Goal: Task Accomplishment & Management: Manage account settings

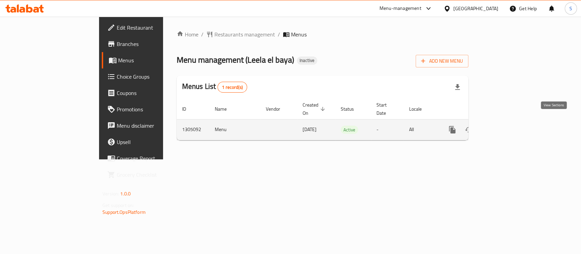
click at [509, 121] on link "enhanced table" at bounding box center [501, 129] width 16 height 16
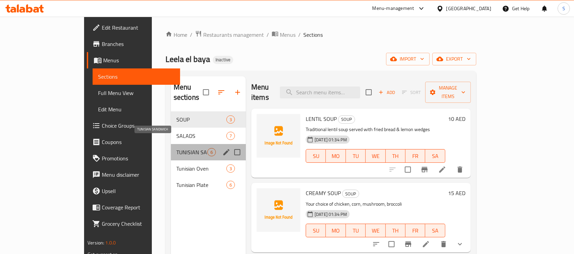
click at [176, 148] on span "TUNISIAN SANDWICH" at bounding box center [191, 152] width 31 height 8
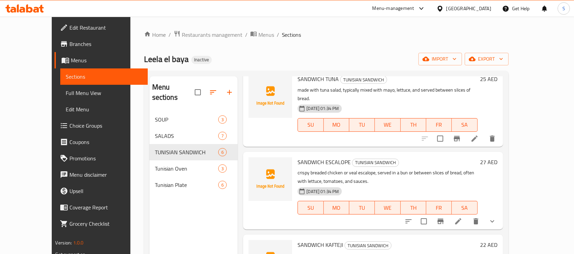
scroll to position [104, 0]
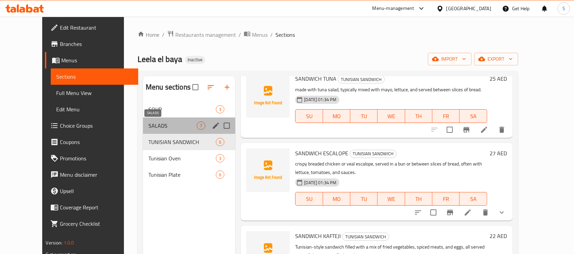
click at [173, 128] on span "SALADS" at bounding box center [172, 125] width 48 height 8
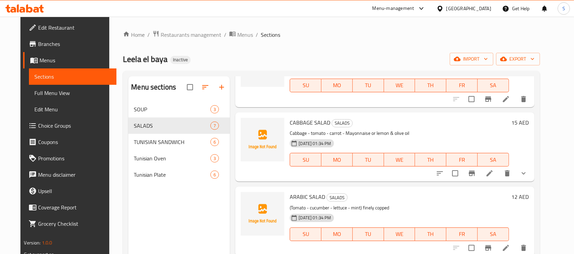
scroll to position [95, 0]
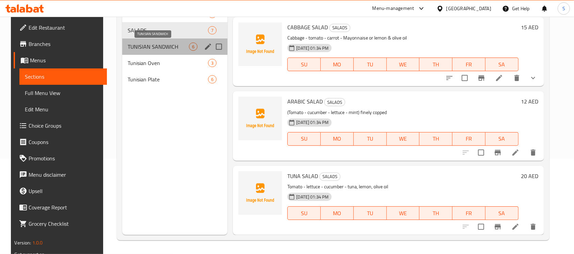
click at [172, 48] on span "TUNISIAN SANDWICH" at bounding box center [159, 47] width 62 height 8
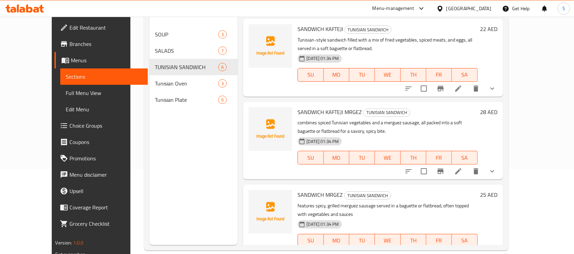
scroll to position [95, 0]
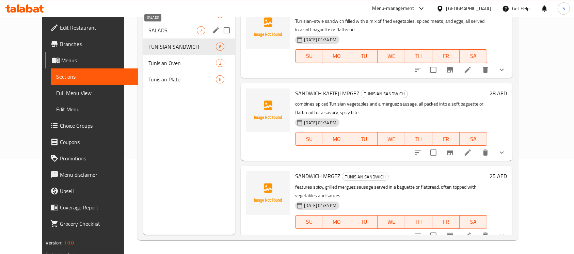
click at [182, 31] on span "SALADS" at bounding box center [172, 30] width 48 height 8
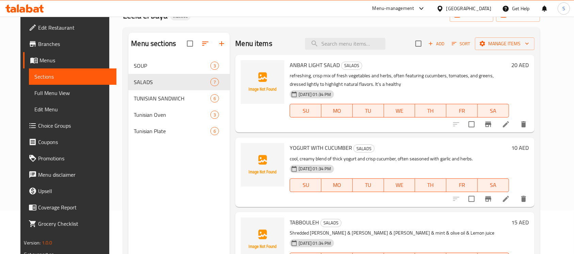
scroll to position [43, 0]
click at [509, 125] on icon at bounding box center [506, 124] width 6 height 6
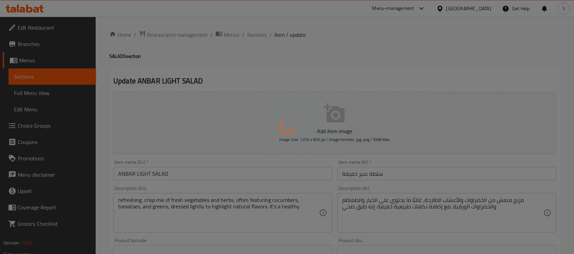
scroll to position [42, 0]
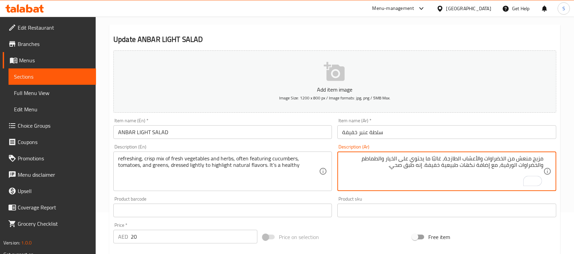
click at [525, 157] on textarea "مزيج منعش من الخضراوات والأعشاب الطازجة، غالبًا ما يحتوي على الخيار والطماطم وا…" at bounding box center [442, 171] width 201 height 32
click at [508, 166] on textarea "مزيج كريسب من الخضراوات والأعشاب الطازجة، غالبًا ما يحتوي على الخيار والطماطم و…" at bounding box center [442, 171] width 201 height 32
type textarea "مزيج كريسب من الخضراوات والأعشاب الطازجة، غالبًا ما يحتوي على الخيار والطماطم و…"
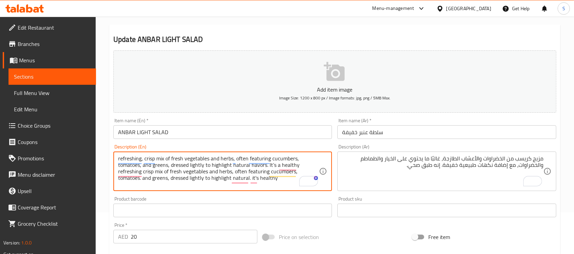
click at [300, 160] on textarea "refreshing, crisp mix of fresh vegetables and herbs, often featuring cucumbers,…" at bounding box center [218, 171] width 201 height 32
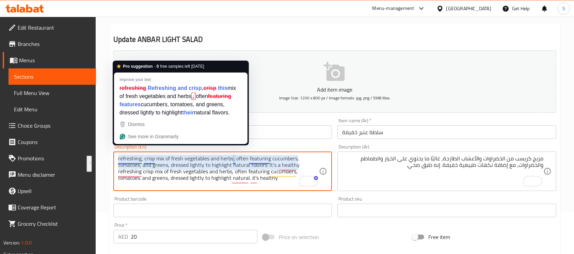
drag, startPoint x: 300, startPoint y: 164, endPoint x: 117, endPoint y: 160, distance: 182.5
click at [117, 160] on div "refreshing, crisp mix of fresh vegetables and herbs, often featuring cucumbers,…" at bounding box center [222, 170] width 218 height 39
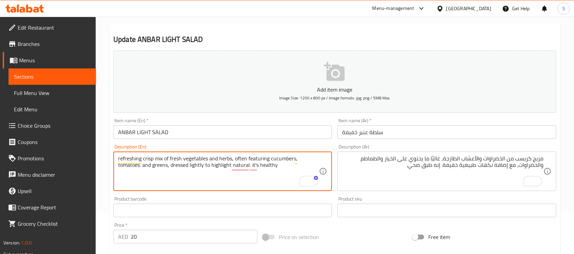
type textarea "refreshing crisp mix of fresh vegetables and herbs, often featuring cucumbers, …"
click at [204, 130] on input "ANBAR LIGHT SALAD" at bounding box center [222, 132] width 218 height 14
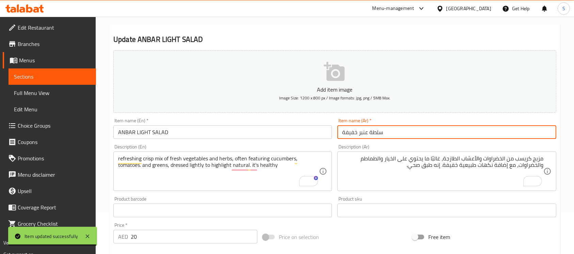
click at [493, 130] on input "سلطة عنبر خفيفة" at bounding box center [446, 132] width 218 height 14
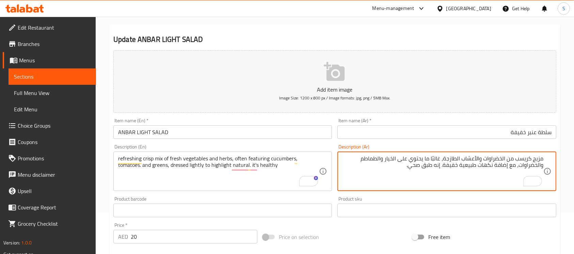
click at [500, 166] on textarea "مزيج كريسب من الخضراوات والأعشاب الطازجة، غالبًا ما يحتوي على الخيار والطماطم و…" at bounding box center [442, 171] width 201 height 32
type textarea "مزيج كريسب من الخضراوات والأعشاب الطازجة، غالبًا ما يحتوي على الخيار والطماطم و…"
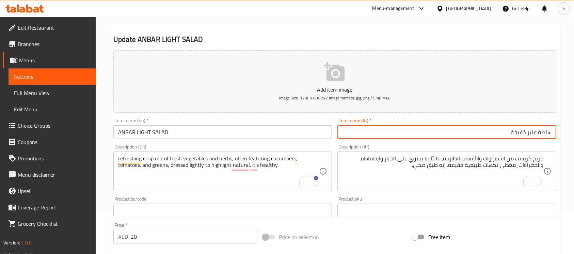
click at [474, 138] on input "سلطة عنبر خفيفة" at bounding box center [446, 132] width 218 height 14
click at [482, 130] on input "سلطة عنبر خفيفة" at bounding box center [446, 132] width 218 height 14
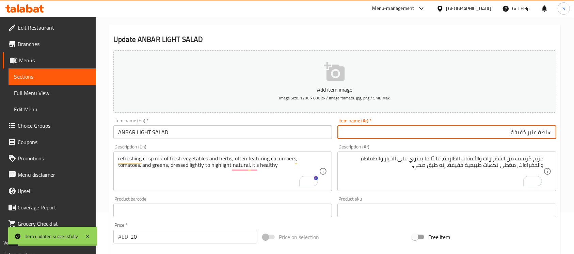
scroll to position [0, 0]
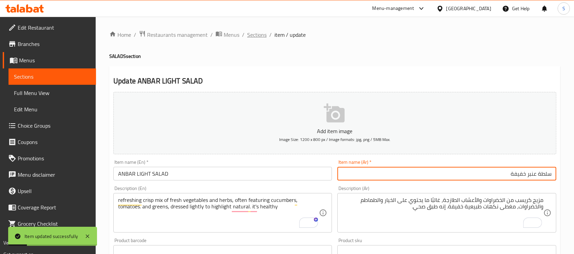
click at [259, 31] on span "Sections" at bounding box center [256, 35] width 19 height 8
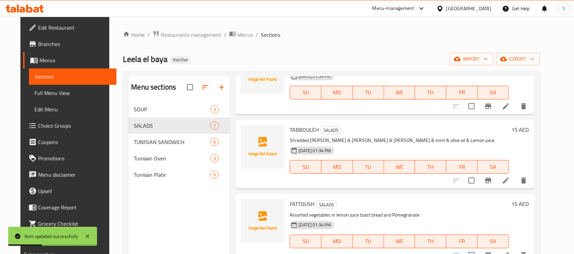
scroll to position [137, 0]
click at [59, 95] on span "Full Menu View" at bounding box center [72, 93] width 77 height 8
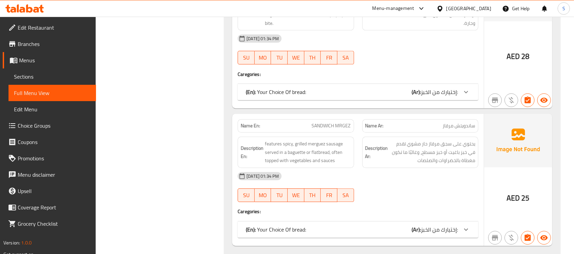
scroll to position [1713, 0]
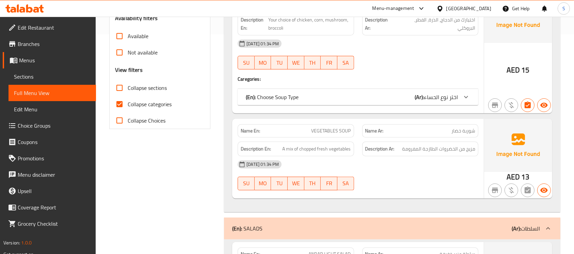
scroll to position [221, 0]
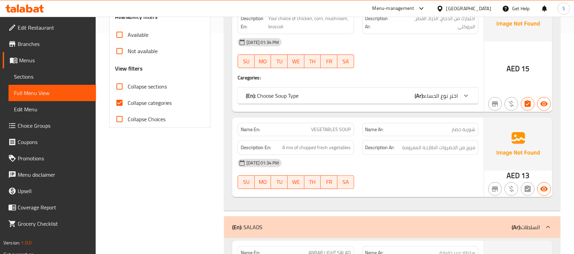
click at [147, 103] on span "Collapse categories" at bounding box center [150, 103] width 44 height 8
click at [128, 103] on input "Collapse categories" at bounding box center [119, 103] width 16 height 16
checkbox input "false"
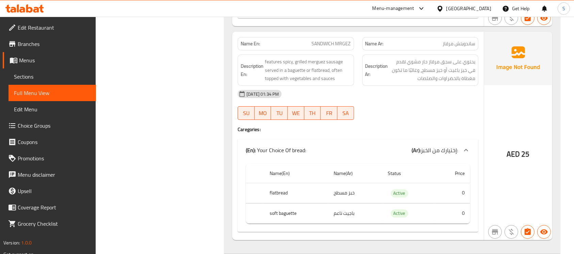
scroll to position [2334, 0]
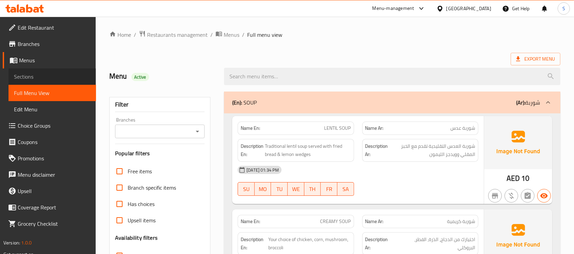
click at [68, 78] on span "Sections" at bounding box center [52, 76] width 77 height 8
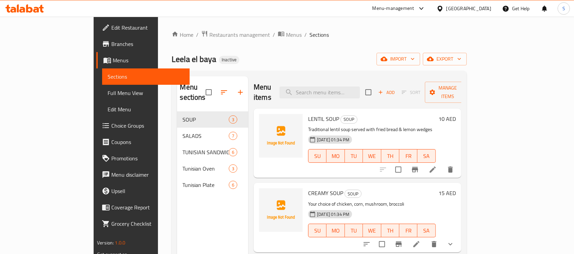
scroll to position [95, 0]
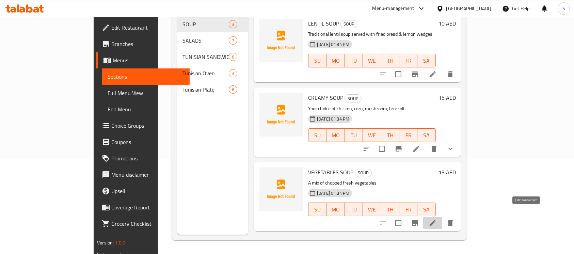
click at [437, 219] on icon at bounding box center [432, 223] width 8 height 8
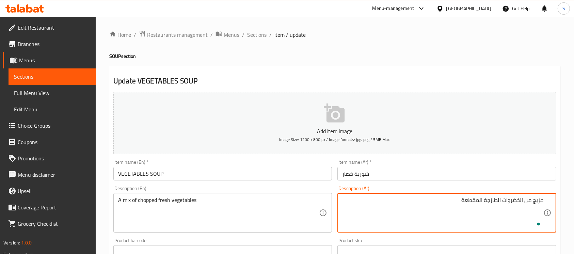
type textarea "مزيج من الخضروات الطازجة المقطعة"
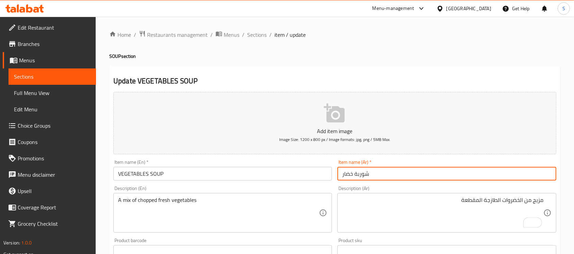
click at [481, 168] on input "شوربة خضار" at bounding box center [446, 174] width 218 height 14
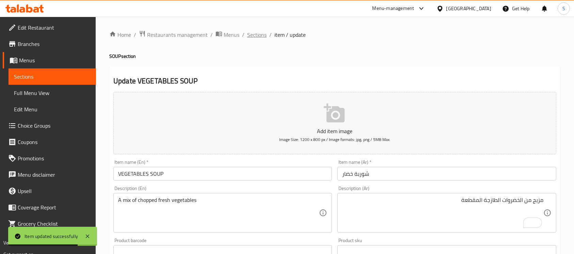
click at [258, 34] on span "Sections" at bounding box center [256, 35] width 19 height 8
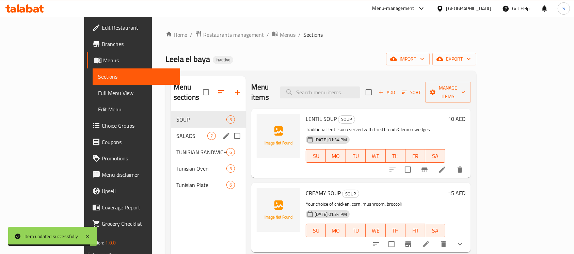
click at [188, 133] on div "SALADS 7" at bounding box center [208, 136] width 75 height 16
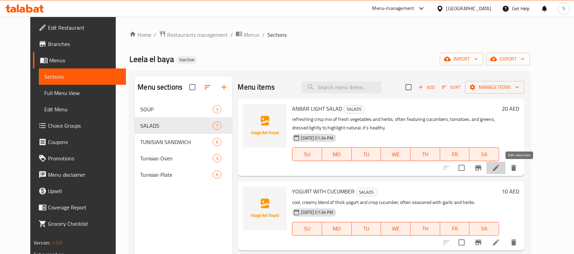
click at [499, 166] on icon at bounding box center [496, 168] width 6 height 6
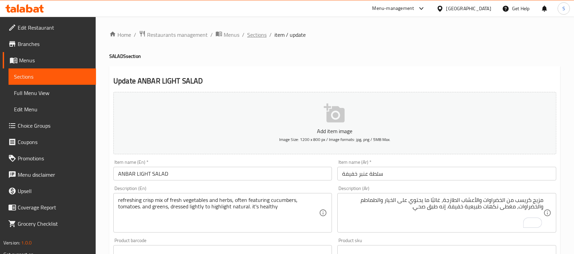
click at [259, 35] on span "Sections" at bounding box center [256, 35] width 19 height 8
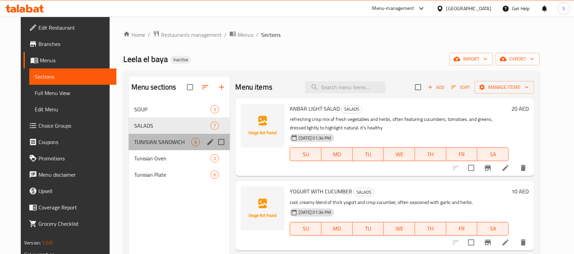
click at [163, 137] on div "TUNISIAN SANDWICH 6" at bounding box center [179, 142] width 101 height 16
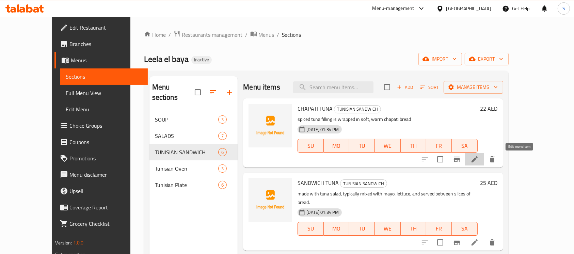
click at [478, 159] on icon at bounding box center [474, 159] width 8 height 8
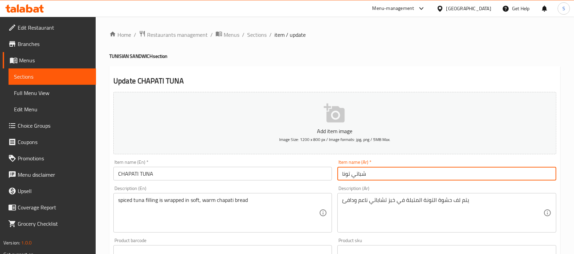
click at [396, 168] on input "شباتي تونا" at bounding box center [446, 174] width 218 height 14
type input "شباتي تونة"
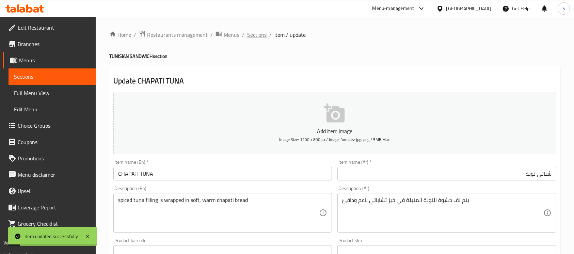
click at [259, 38] on span "Sections" at bounding box center [256, 35] width 19 height 8
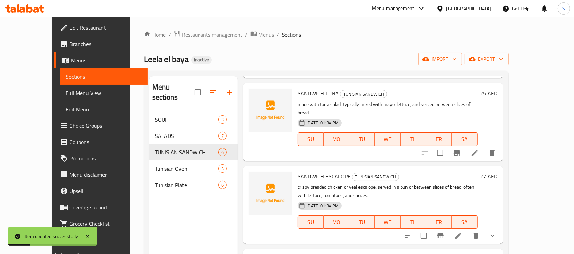
scroll to position [97, 0]
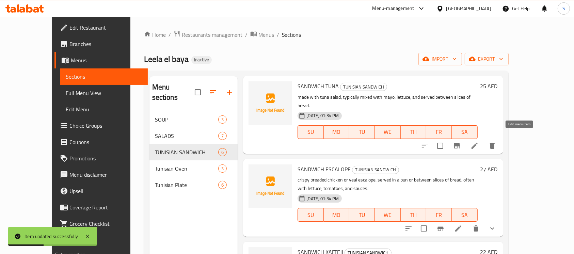
click at [478, 142] on icon at bounding box center [474, 146] width 8 height 8
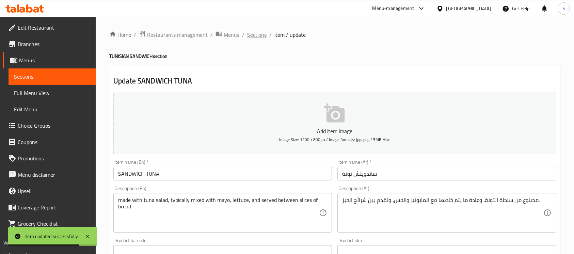
click at [257, 36] on span "Sections" at bounding box center [256, 35] width 19 height 8
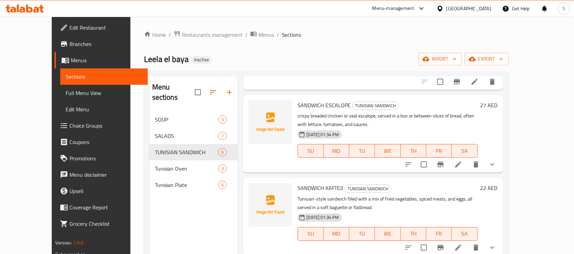
scroll to position [234, 0]
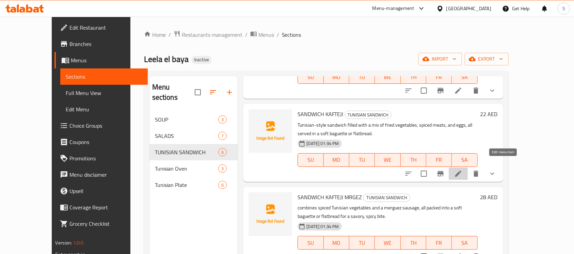
click at [462, 169] on icon at bounding box center [458, 173] width 8 height 8
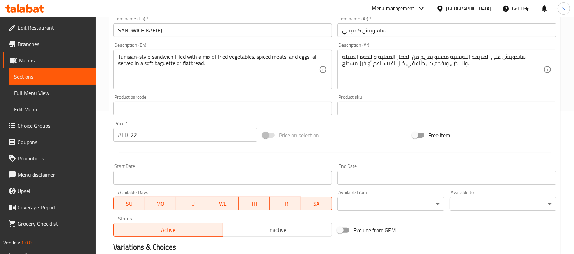
scroll to position [146, 0]
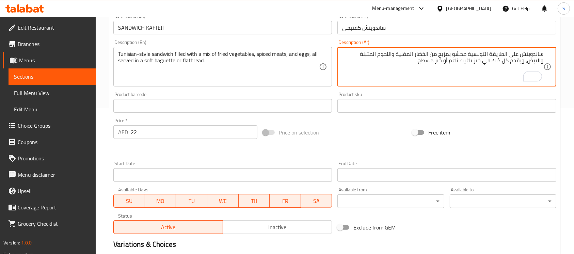
click at [478, 62] on textarea "ساندويتش على الطريقة التونسية محشو بمزيج من الخضار المقلية واللحوم المتبلة والب…" at bounding box center [442, 67] width 201 height 32
type textarea "ساندويتش على الطريقة التونسية محشو بمزيج من الخضار المقلية واللحوم المتبلة والب…"
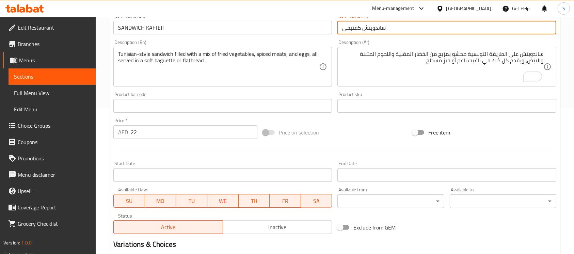
click at [431, 29] on input "ساندويتش كفتيجي" at bounding box center [446, 28] width 218 height 14
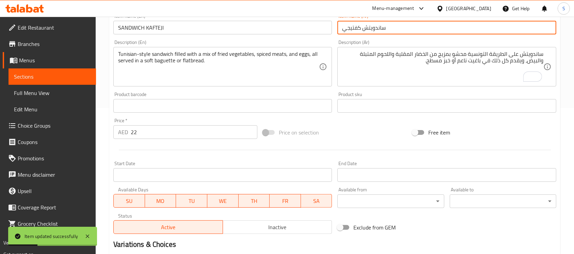
scroll to position [0, 0]
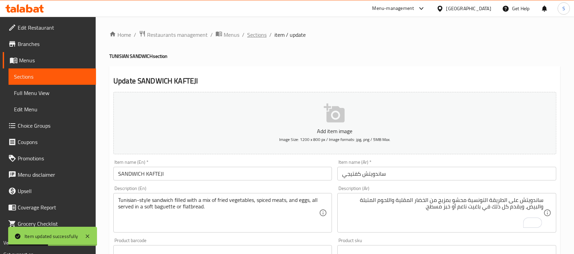
click at [263, 35] on span "Sections" at bounding box center [256, 35] width 19 height 8
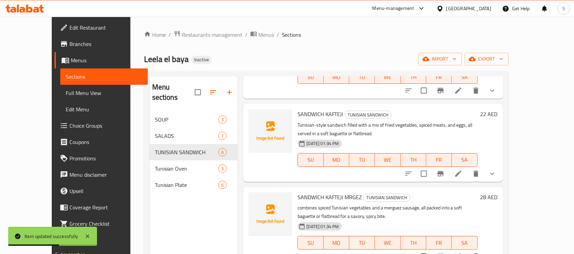
scroll to position [95, 0]
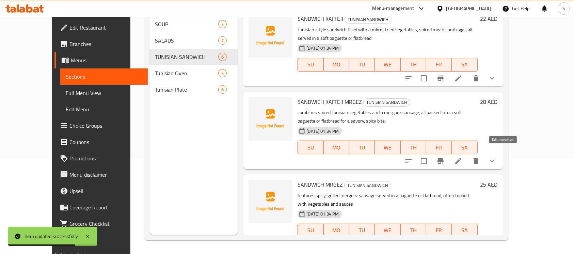
click at [462, 157] on icon at bounding box center [458, 161] width 8 height 8
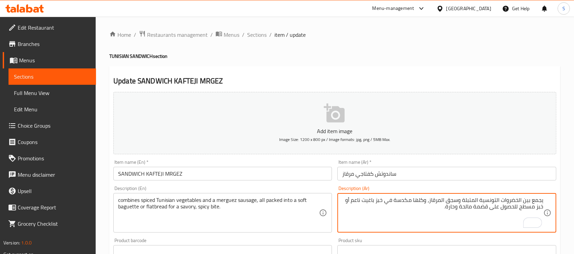
click at [383, 199] on textarea "يجمع بين الخضروات التونسية المتبلة وسجق المرقاز، وكلها مكدسة في خبز باغيت ناعم …" at bounding box center [442, 213] width 201 height 32
type textarea "يجمع بين الخضروات التونسية المتبلة وسجق المرقاز، وكلها مكدسة في باغيت ناعم أو خ…"
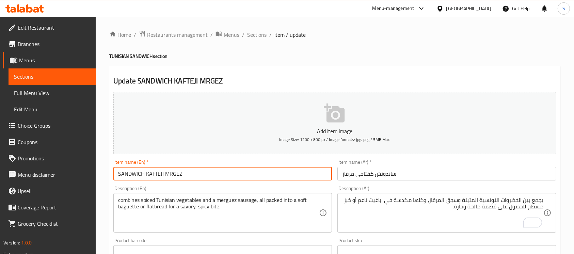
click at [244, 170] on input "SANDWICH KAFTEJI MRGEZ" at bounding box center [222, 174] width 218 height 14
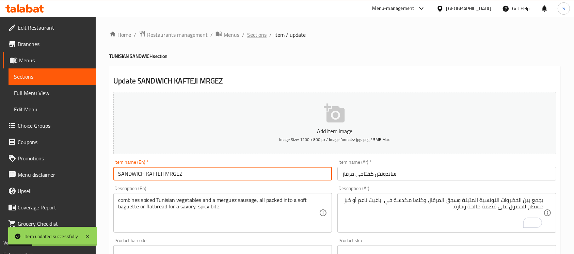
click at [258, 34] on span "Sections" at bounding box center [256, 35] width 19 height 8
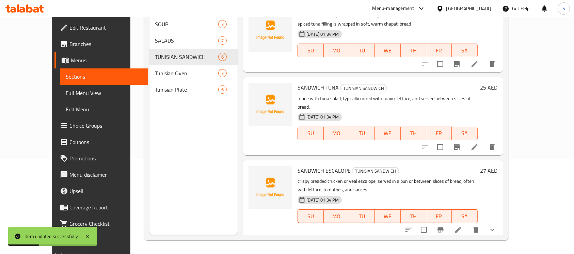
scroll to position [234, 0]
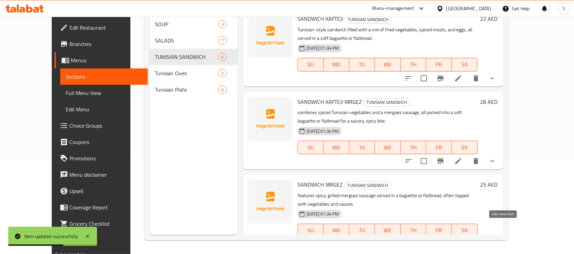
click at [462, 240] on icon at bounding box center [458, 244] width 8 height 8
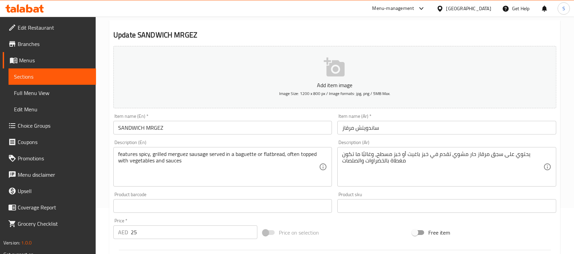
scroll to position [46, 0]
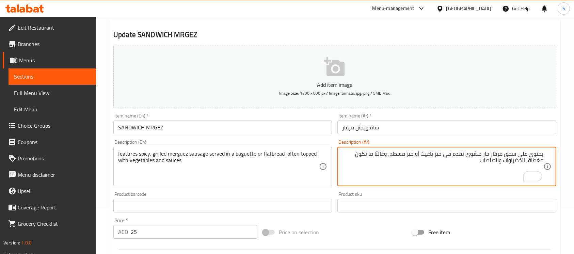
click at [438, 153] on textarea "يحتوي على سجق مرقاز حار مشوي تقدم في خبز باغيت أو خبز مسطح، وغالبًا ما تكون مغط…" at bounding box center [442, 166] width 201 height 32
type textarea "يحتوي على سجق مرقاز حار مشوي تقدم في باغيت أو خبز مسطح، وغالبًا ما تكون مغطاة ب…"
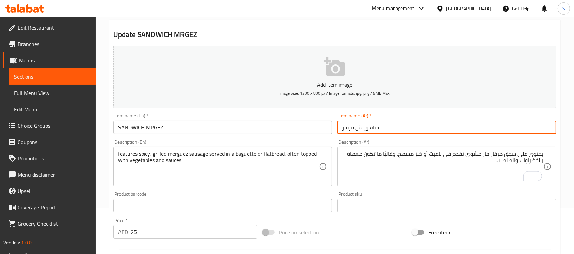
click at [411, 128] on input "ساندويتش مرقاز" at bounding box center [446, 127] width 218 height 14
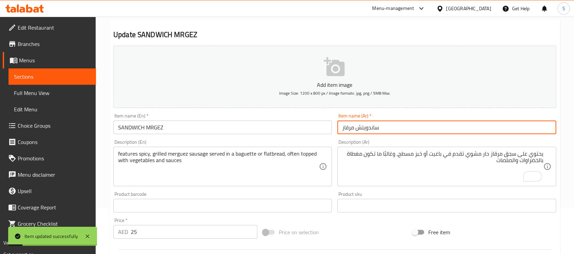
scroll to position [0, 0]
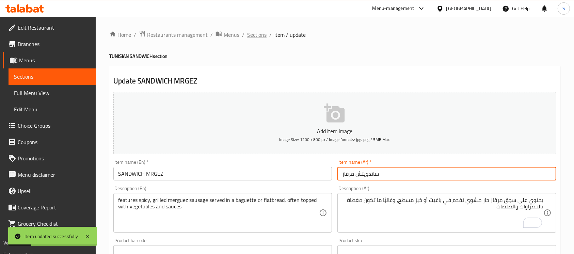
click at [250, 36] on span "Sections" at bounding box center [256, 35] width 19 height 8
